Goal: Communication & Community: Answer question/provide support

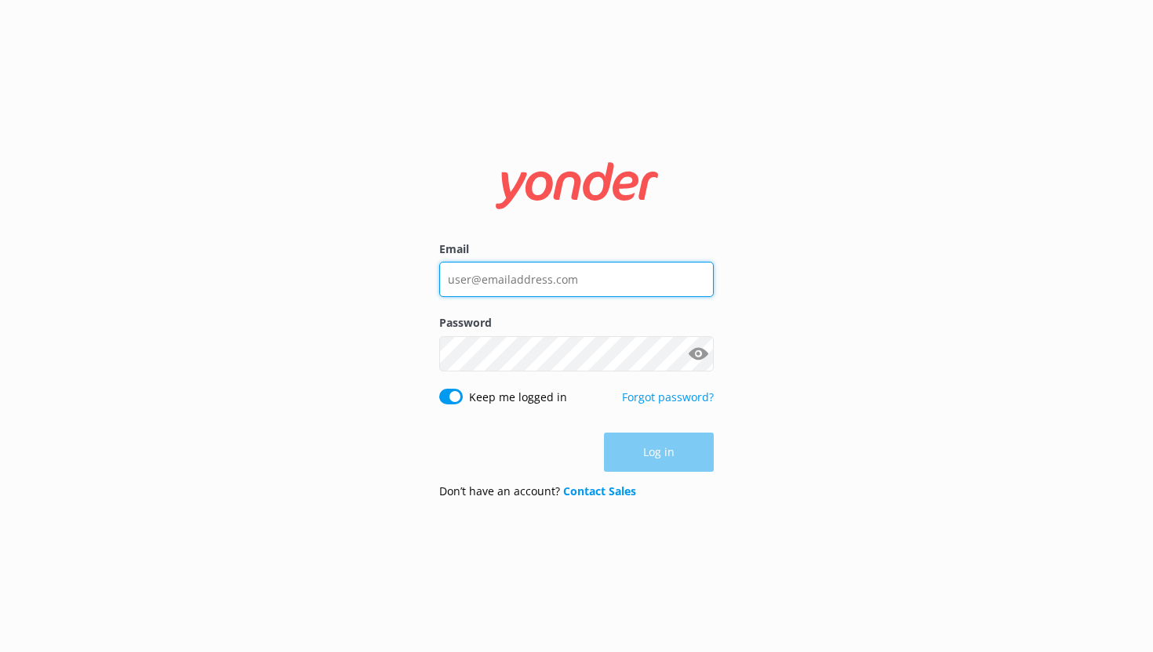
type input "[PERSON_NAME][EMAIL_ADDRESS][DOMAIN_NAME]"
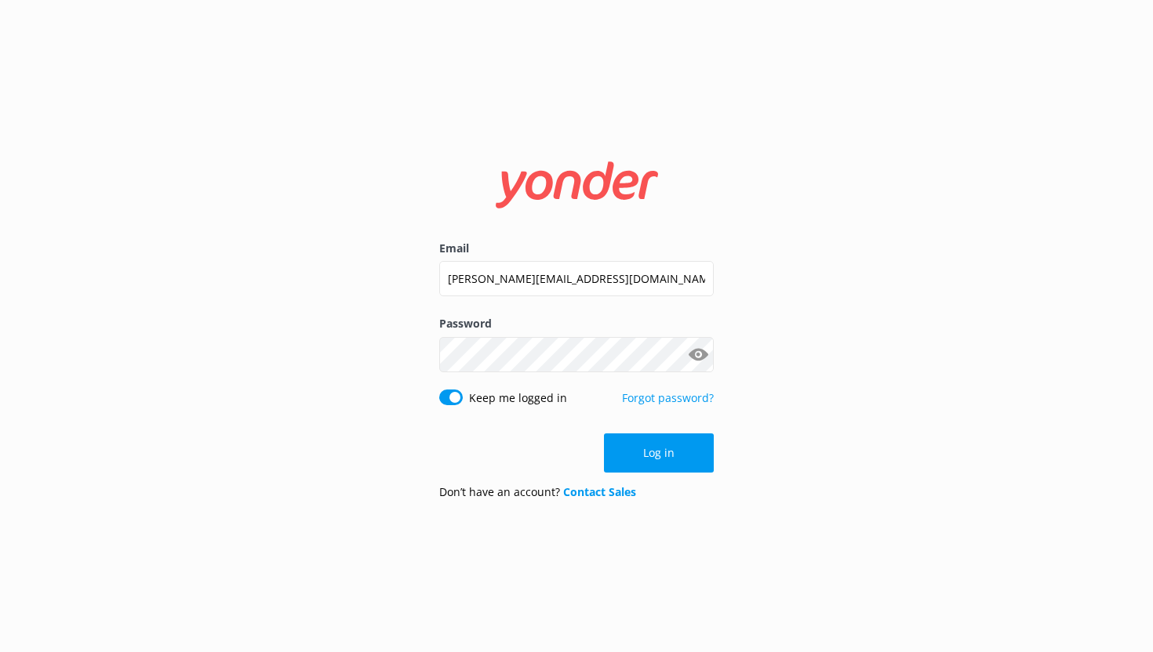
click at [653, 438] on div "Log in" at bounding box center [576, 453] width 274 height 39
click at [652, 453] on button "Log in" at bounding box center [659, 453] width 110 height 39
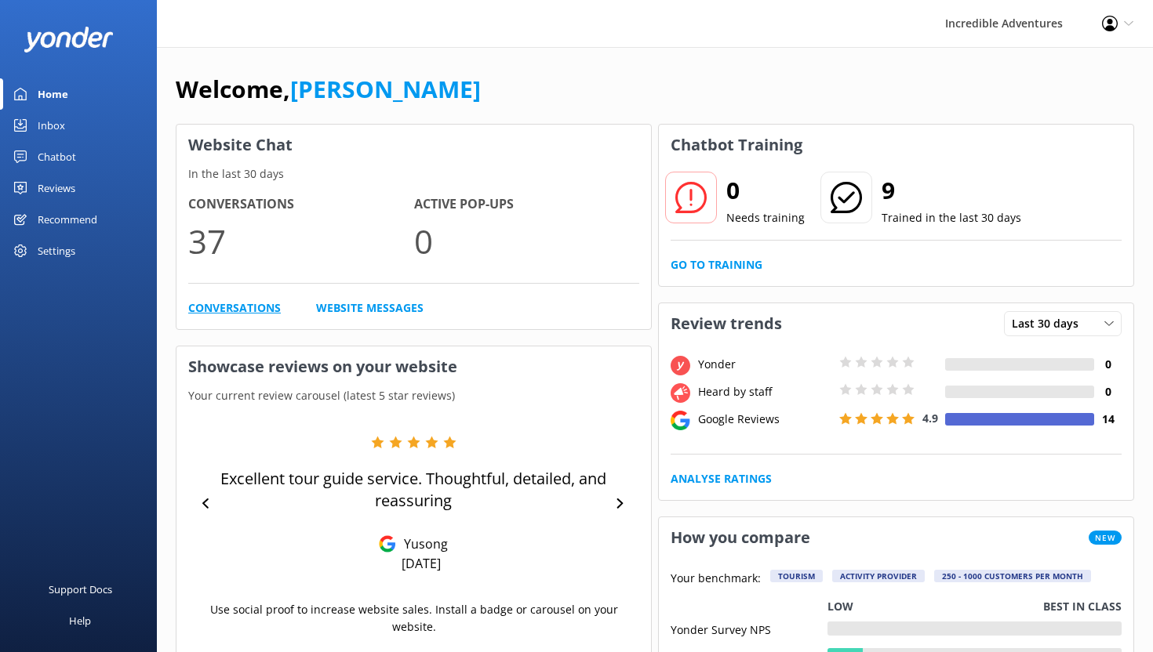
click at [241, 307] on link "Conversations" at bounding box center [234, 307] width 93 height 17
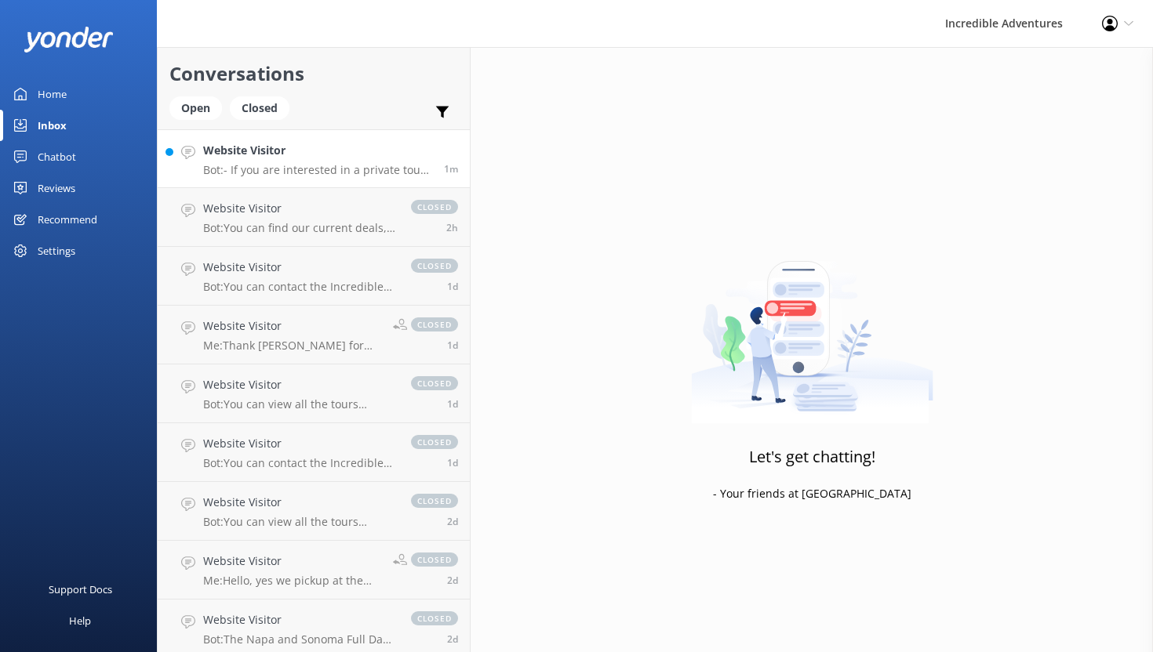
click at [355, 158] on h4 "Website Visitor" at bounding box center [317, 150] width 229 height 17
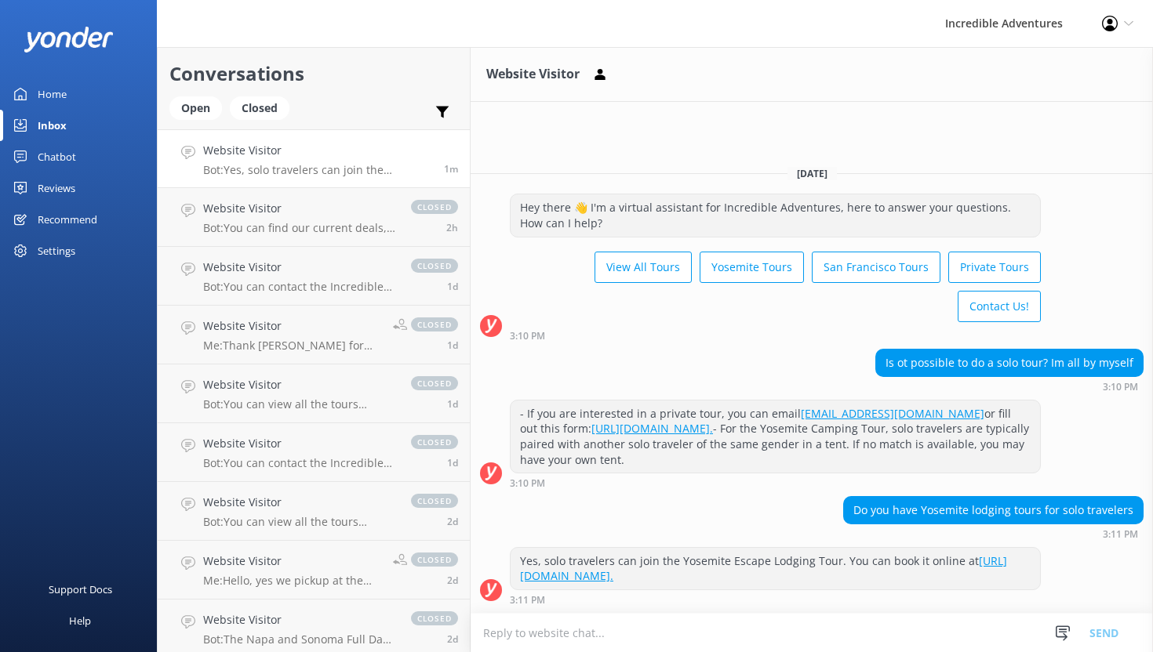
click at [685, 623] on textarea at bounding box center [811, 633] width 682 height 38
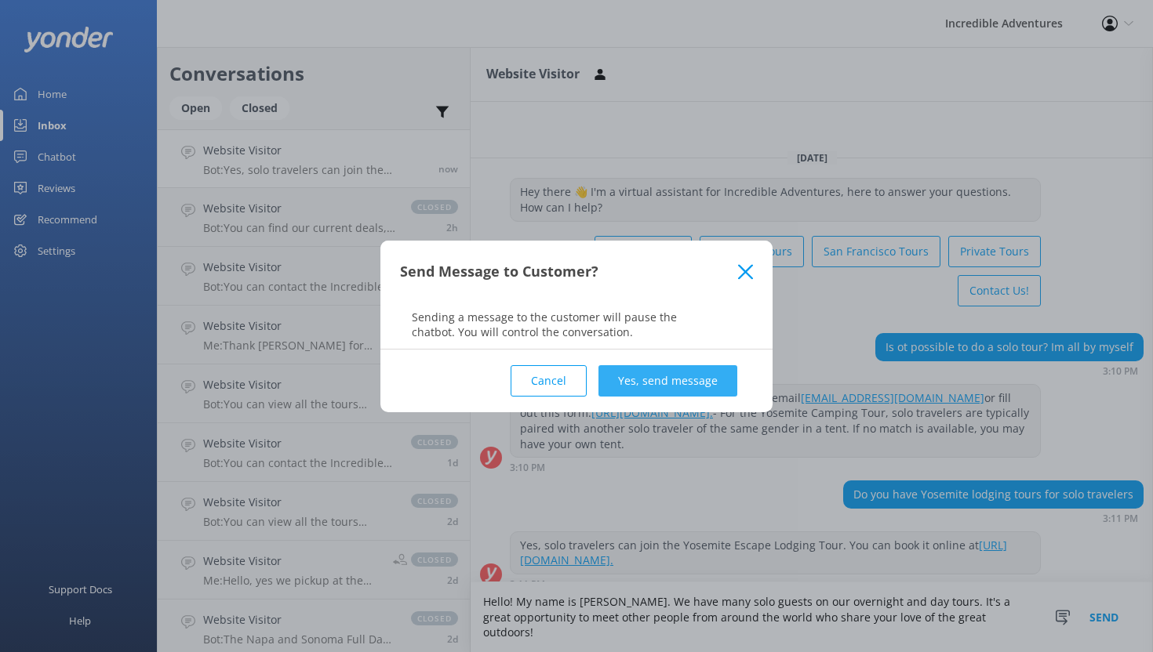
type textarea "Hello! My name is [PERSON_NAME]. We have many solo guests on our overnight and …"
click at [659, 367] on button "Yes, send message" at bounding box center [667, 380] width 139 height 31
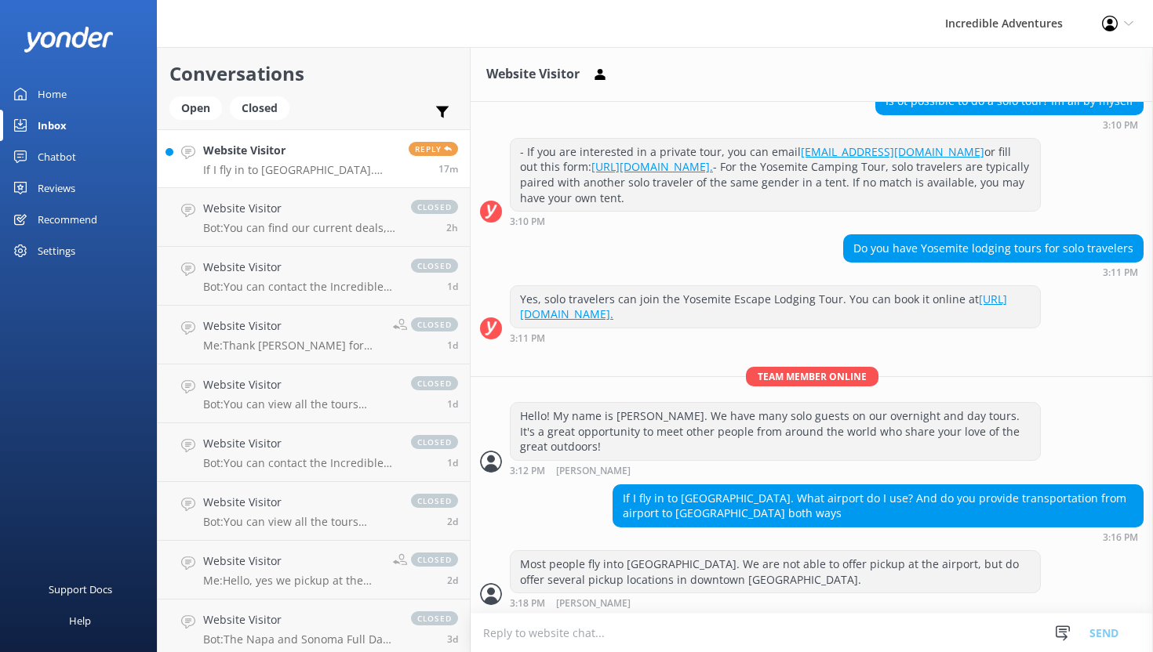
scroll to position [214, 0]
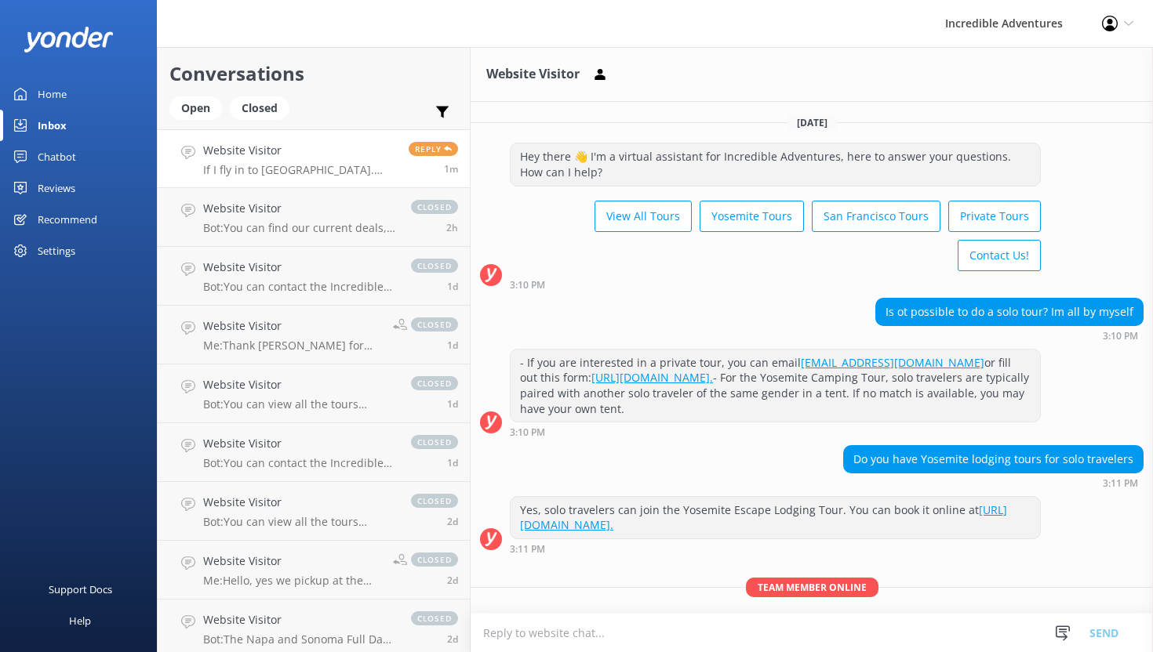
scroll to position [147, 0]
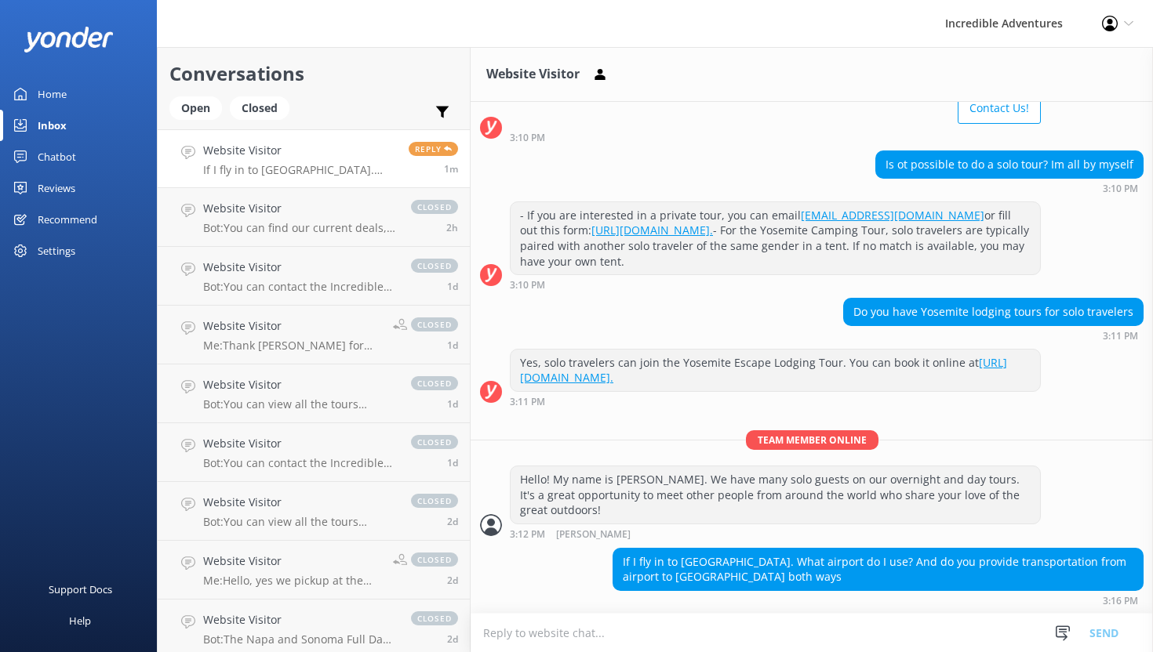
click at [631, 636] on textarea at bounding box center [811, 633] width 682 height 38
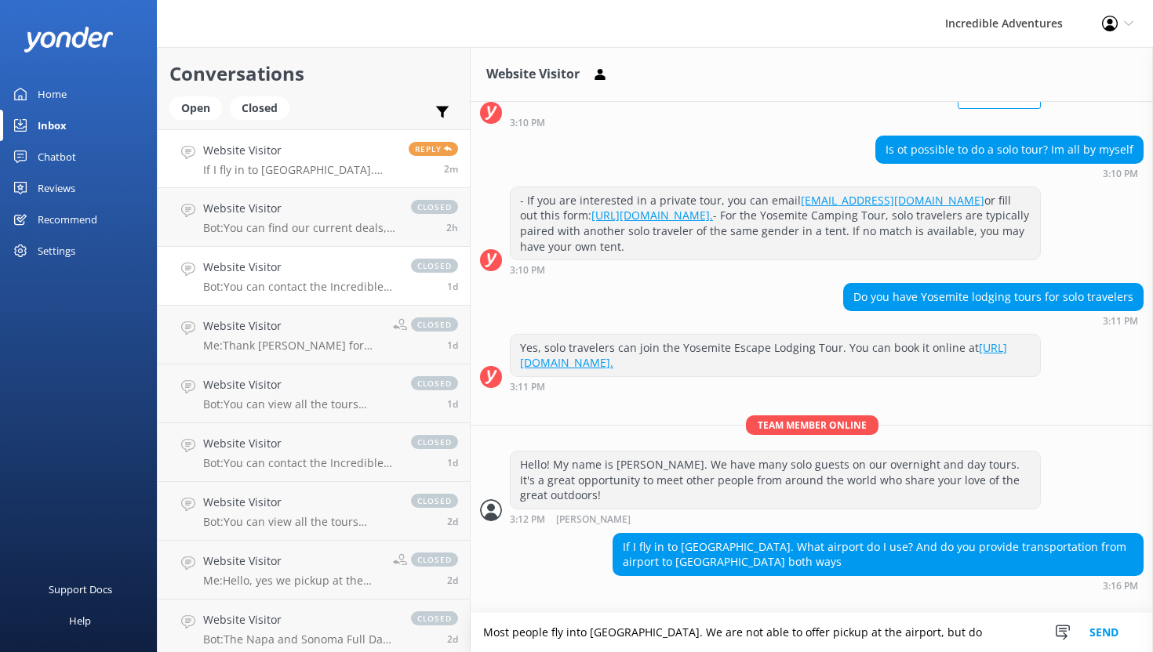
scroll to position [163, 0]
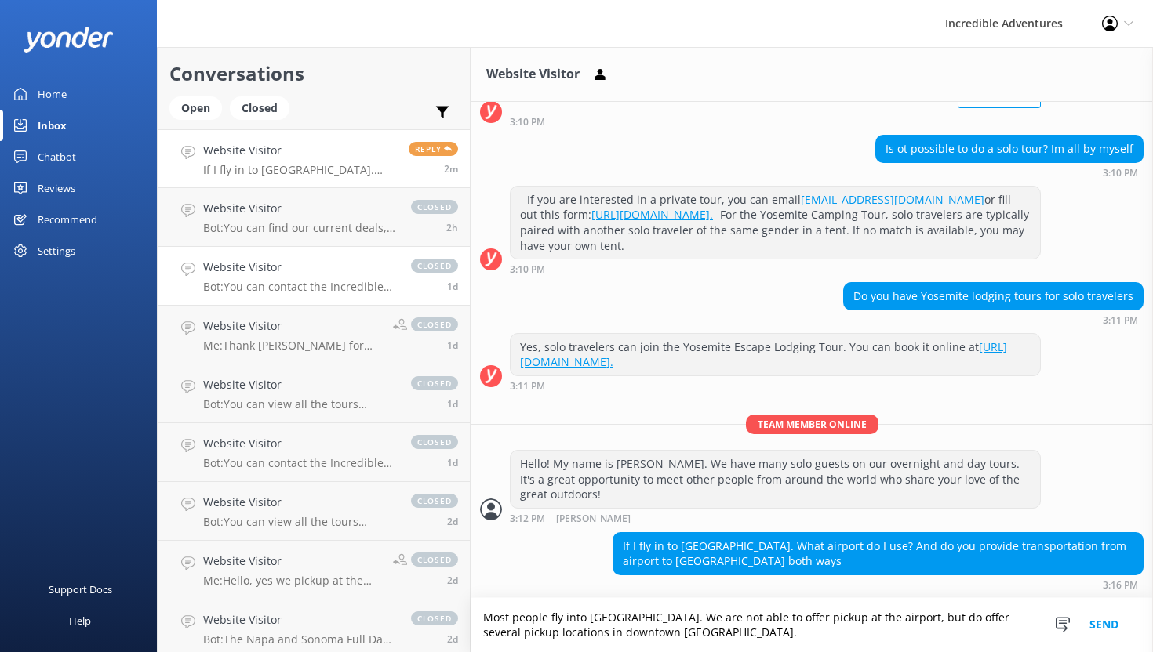
type textarea "Most people fly into [GEOGRAPHIC_DATA]. We are not able to offer pickup at the …"
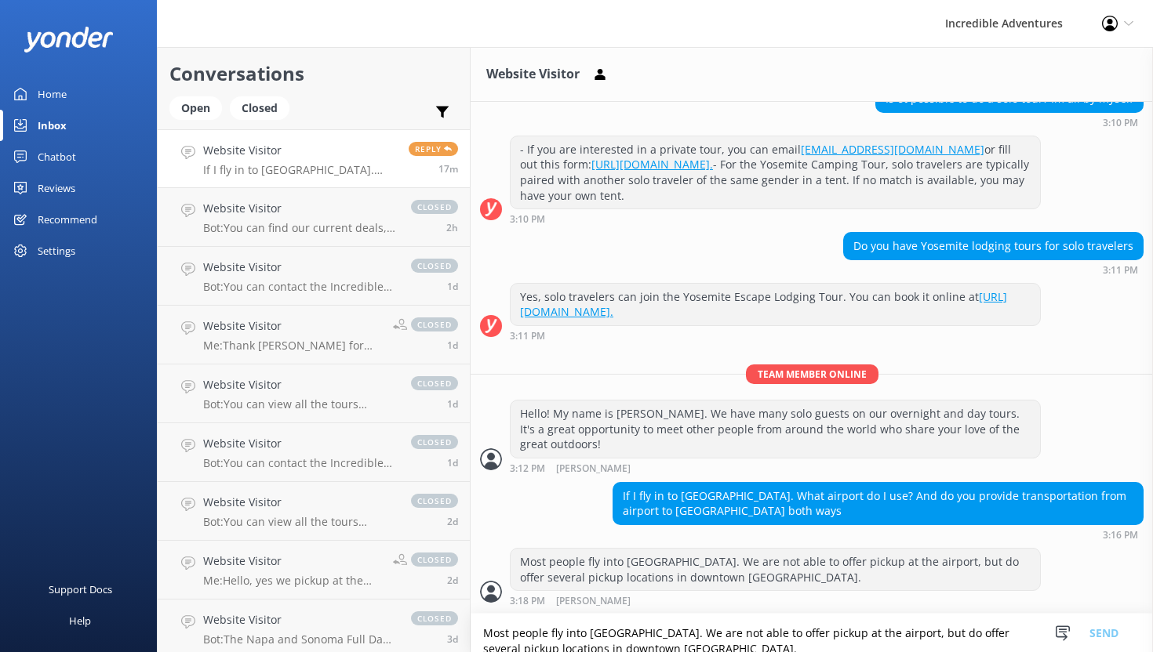
scroll to position [214, 0]
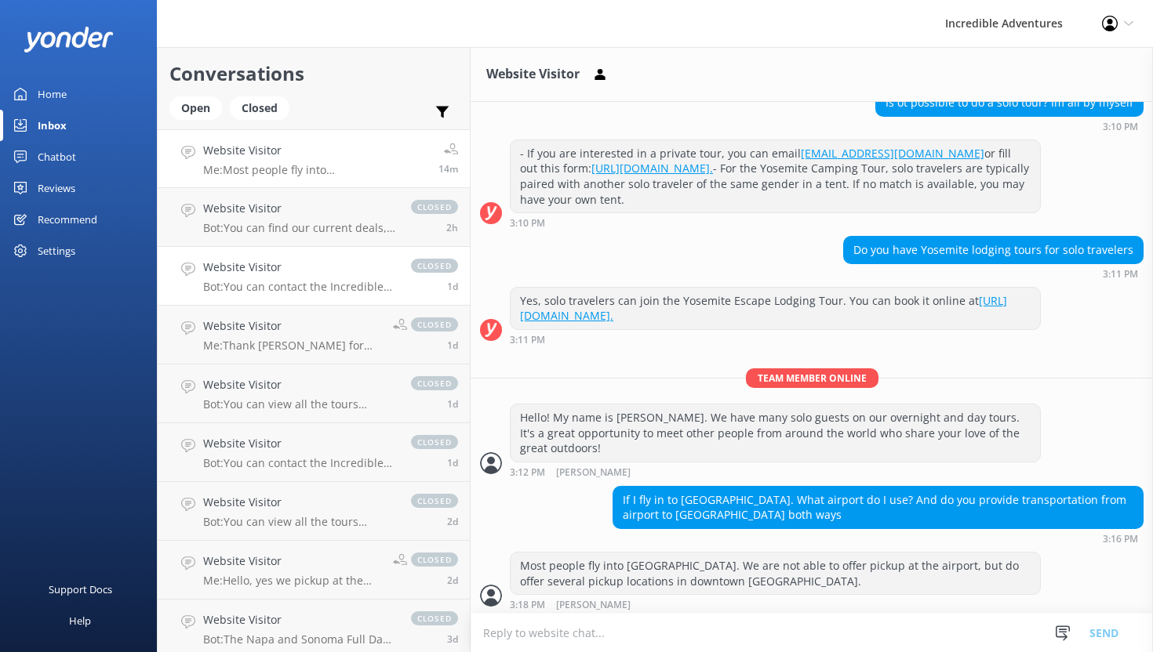
scroll to position [214, 0]
